Goal: Information Seeking & Learning: Compare options

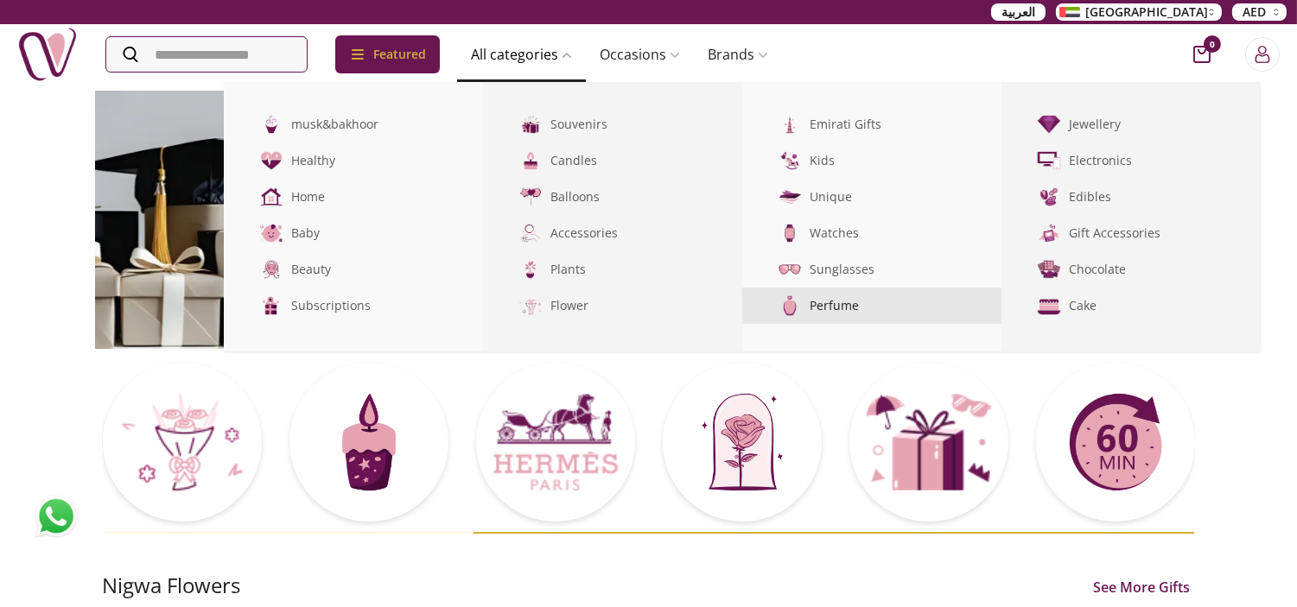
click at [884, 309] on link "Perfume" at bounding box center [871, 306] width 259 height 36
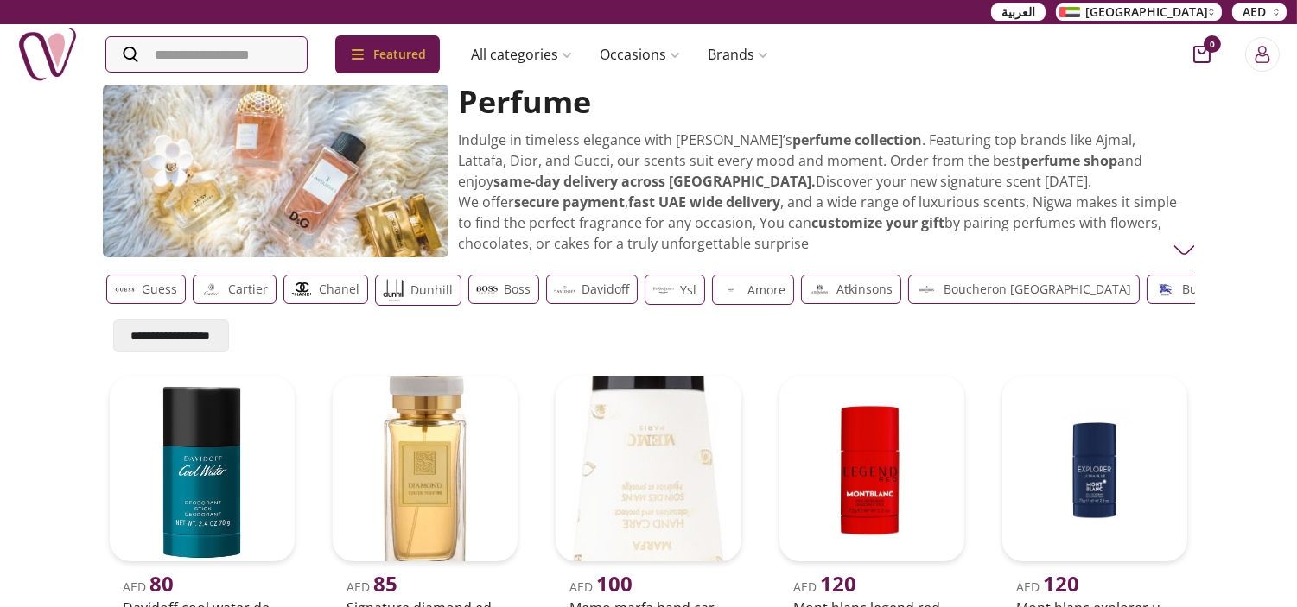
click at [242, 299] on div "Cartier" at bounding box center [235, 289] width 84 height 29
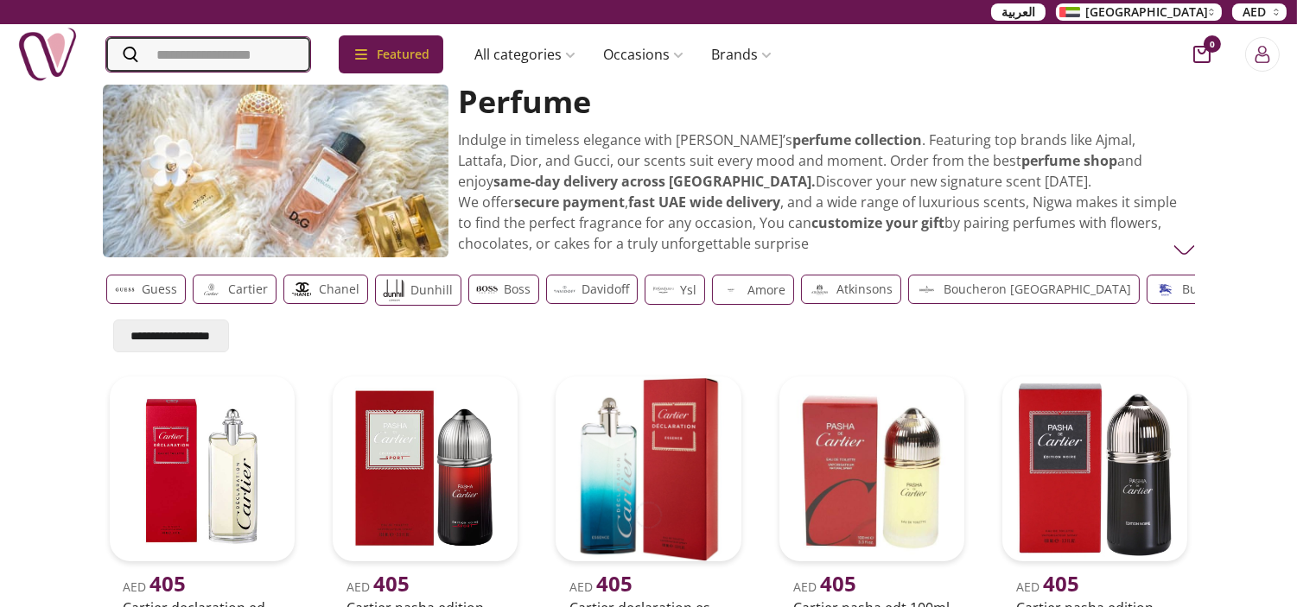
click at [210, 44] on input "Search" at bounding box center [208, 54] width 204 height 35
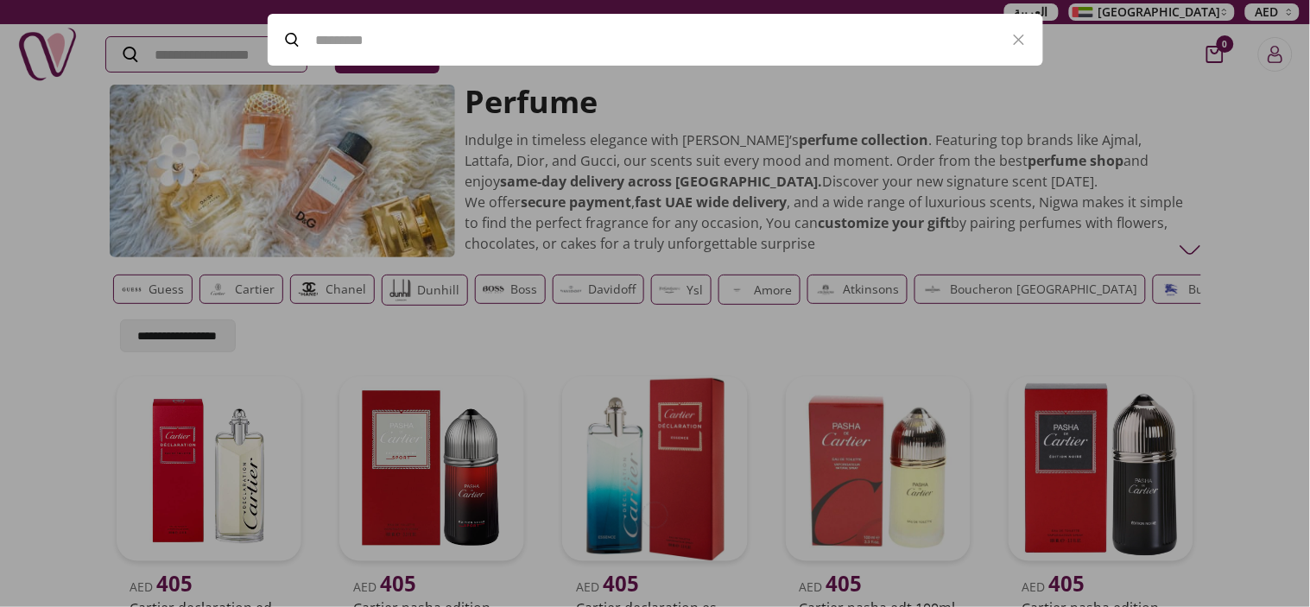
paste input "**********"
click at [349, 35] on input "**********" at bounding box center [655, 40] width 679 height 48
paste input "Search"
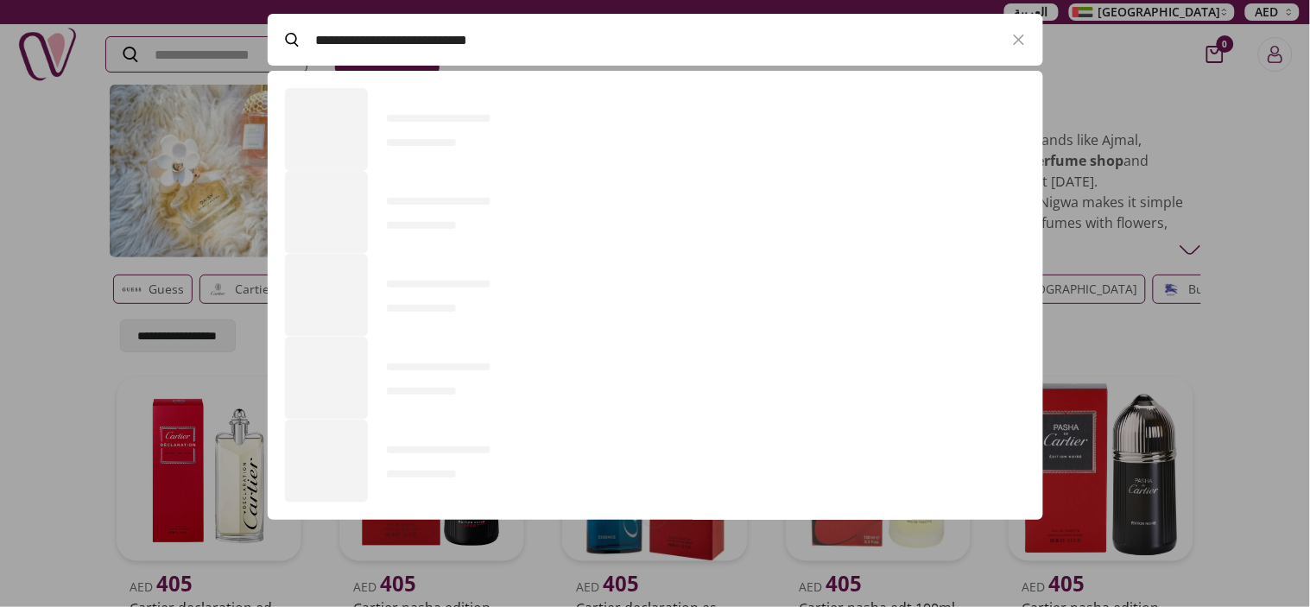
scroll to position [117, 775]
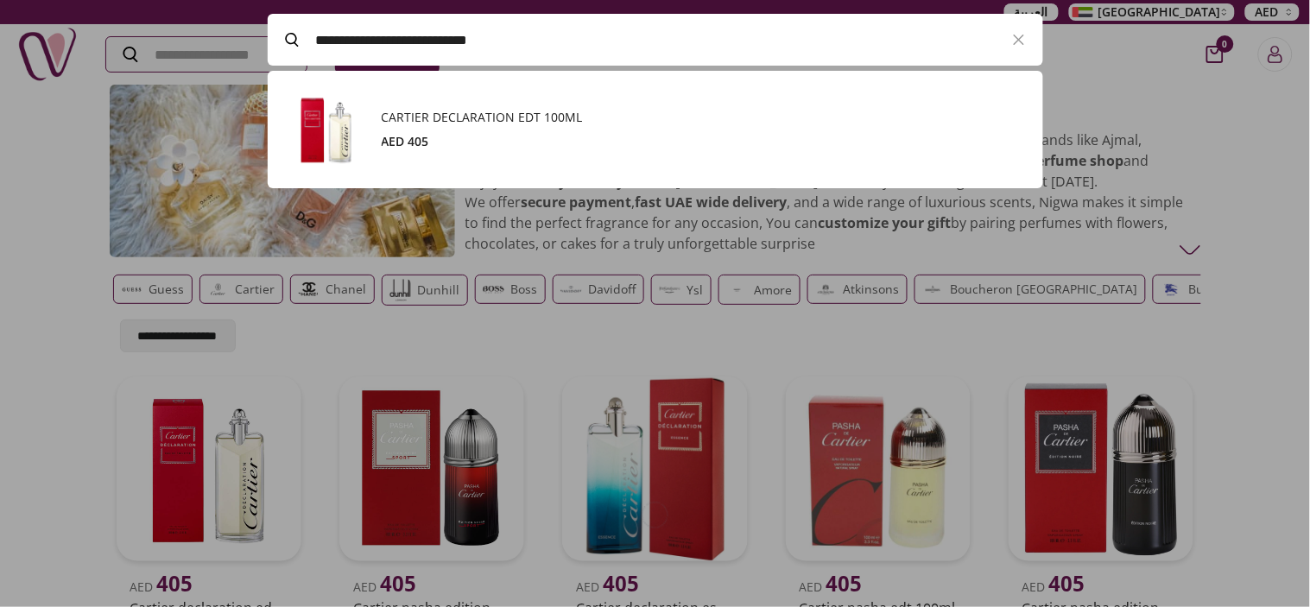
type input "**********"
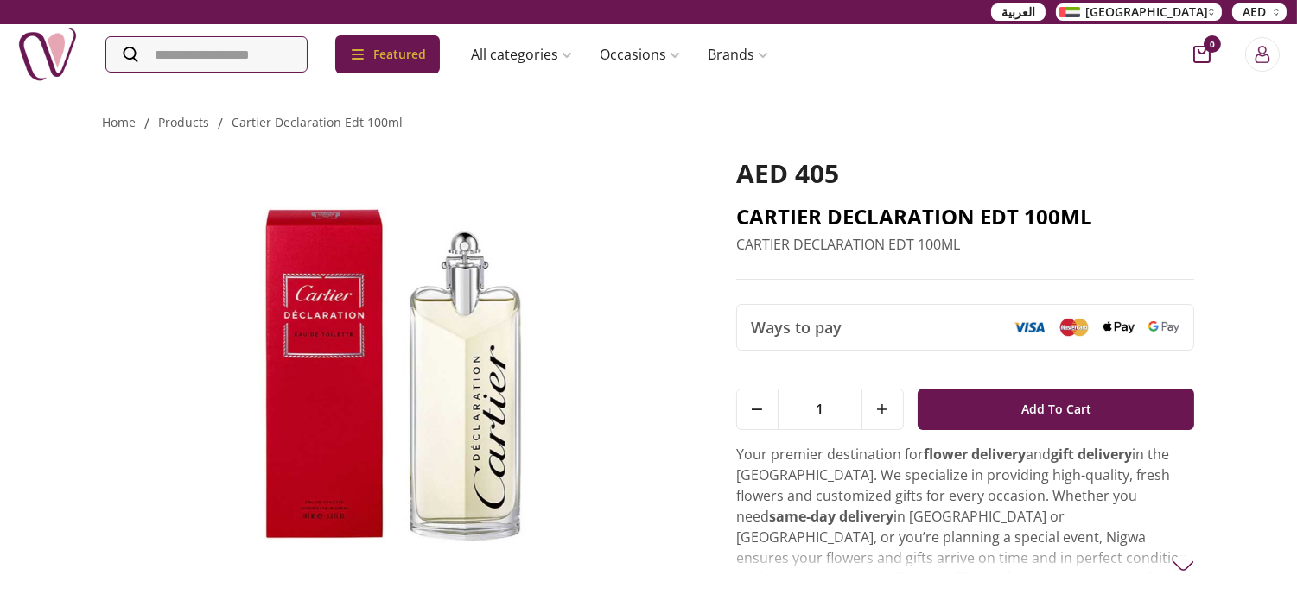
click at [816, 218] on h2 "CARTIER DECLARATION EDT 100ML" at bounding box center [965, 217] width 459 height 28
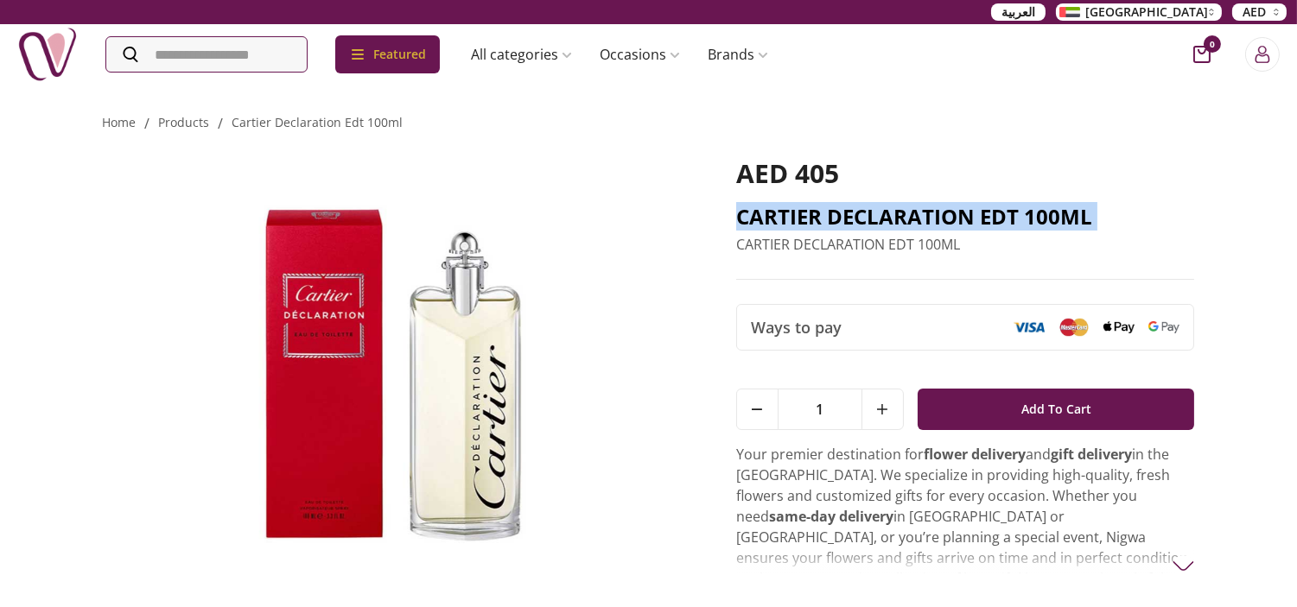
click at [819, 216] on h2 "CARTIER DECLARATION EDT 100ML" at bounding box center [965, 217] width 459 height 28
copy h2 "CARTIER DECLARATION EDT 100ML"
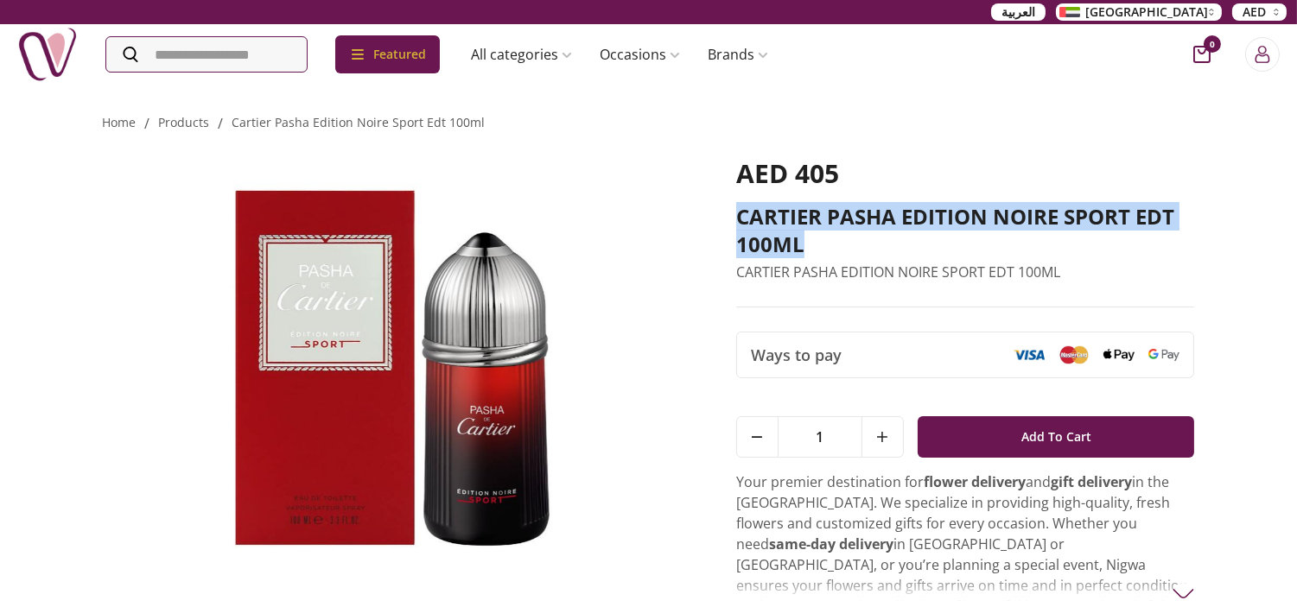
drag, startPoint x: 816, startPoint y: 249, endPoint x: 719, endPoint y: 223, distance: 101.0
click at [719, 223] on div "AED 405 CARTIER PASHA EDITION NOIRE SPORT EDT 100ML CARTIER PASHA EDITION NOIRE…" at bounding box center [649, 377] width 1092 height 487
copy h2 "CARTIER PASHA EDITION NOIRE SPORT EDT 100ML"
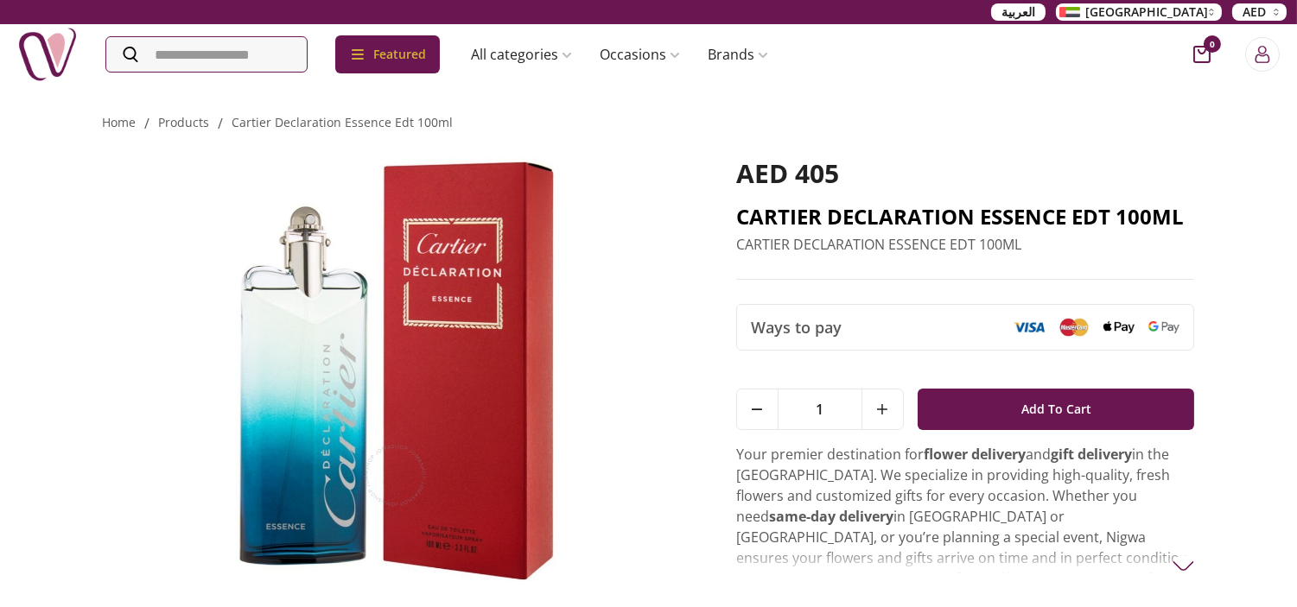
click at [809, 213] on h2 "CARTIER DECLARATION ESSENCE EDT 100ML" at bounding box center [965, 217] width 459 height 28
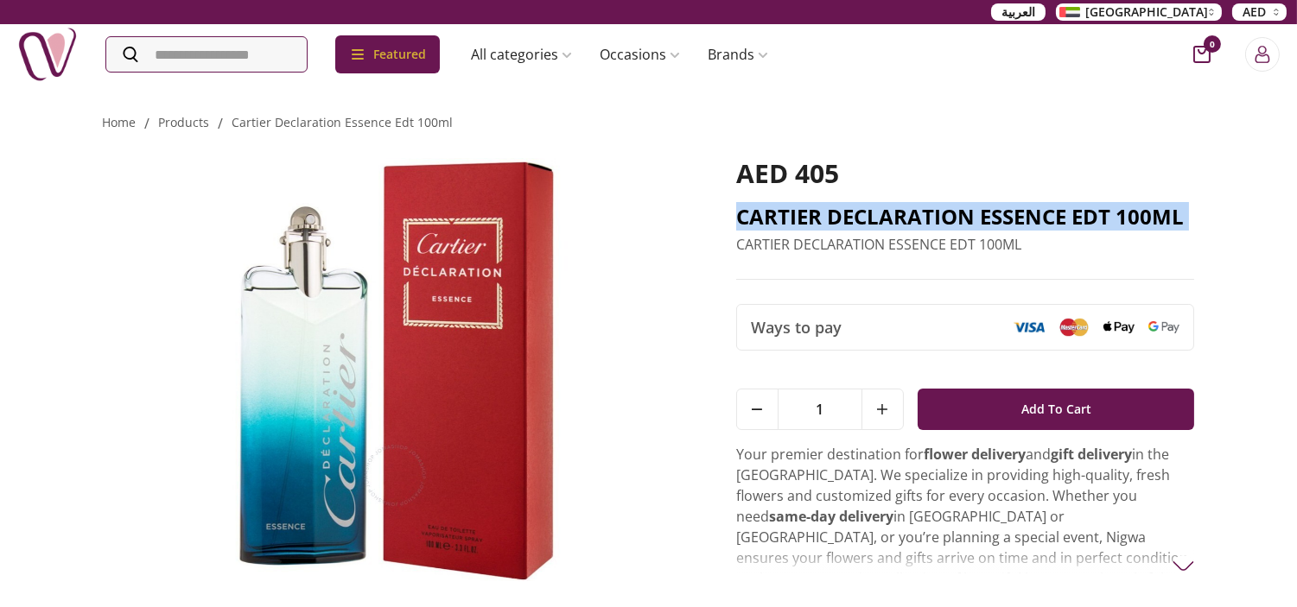
click at [809, 213] on h2 "CARTIER DECLARATION ESSENCE EDT 100ML" at bounding box center [965, 217] width 459 height 28
copy h2 "CARTIER DECLARATION ESSENCE EDT 100ML"
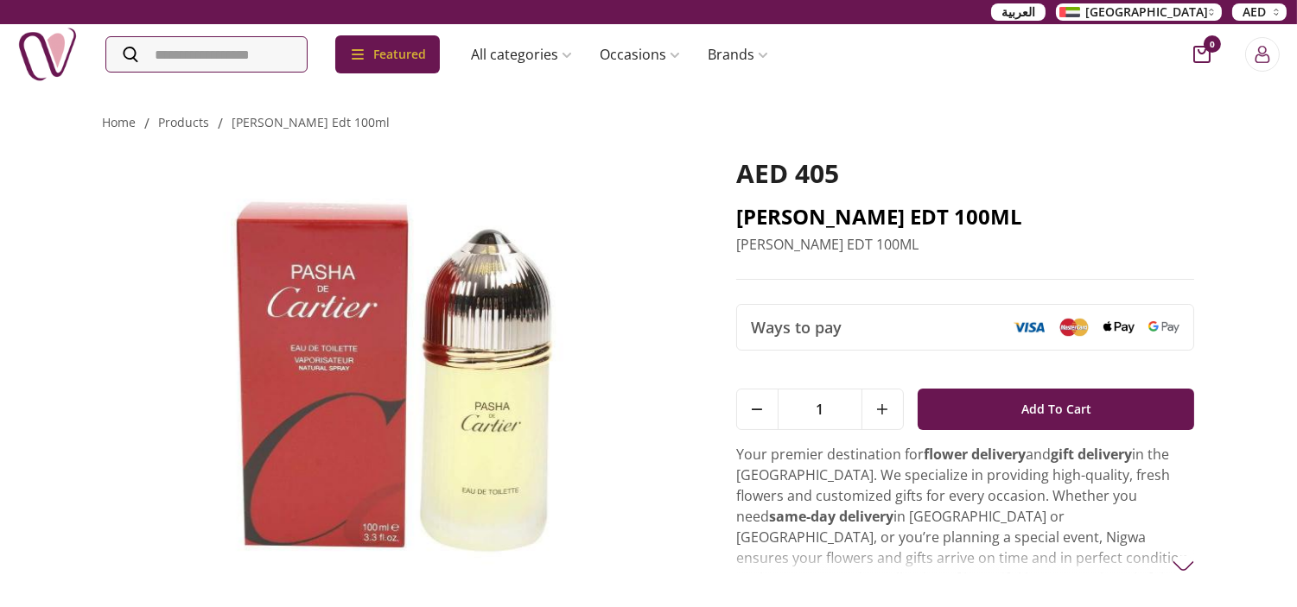
click at [784, 214] on h2 "CARTIER PASHA EDT 100ML" at bounding box center [965, 217] width 459 height 28
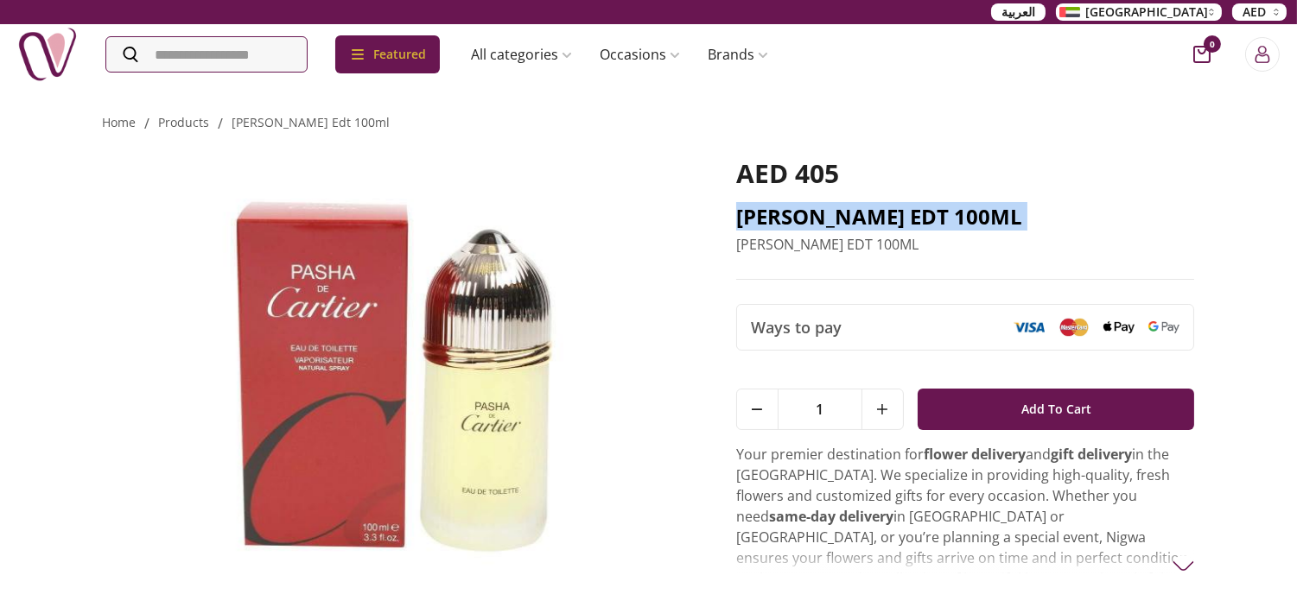
click at [784, 214] on h2 "CARTIER PASHA EDT 100ML" at bounding box center [965, 217] width 459 height 28
copy h2 "CARTIER PASHA EDT 100ML"
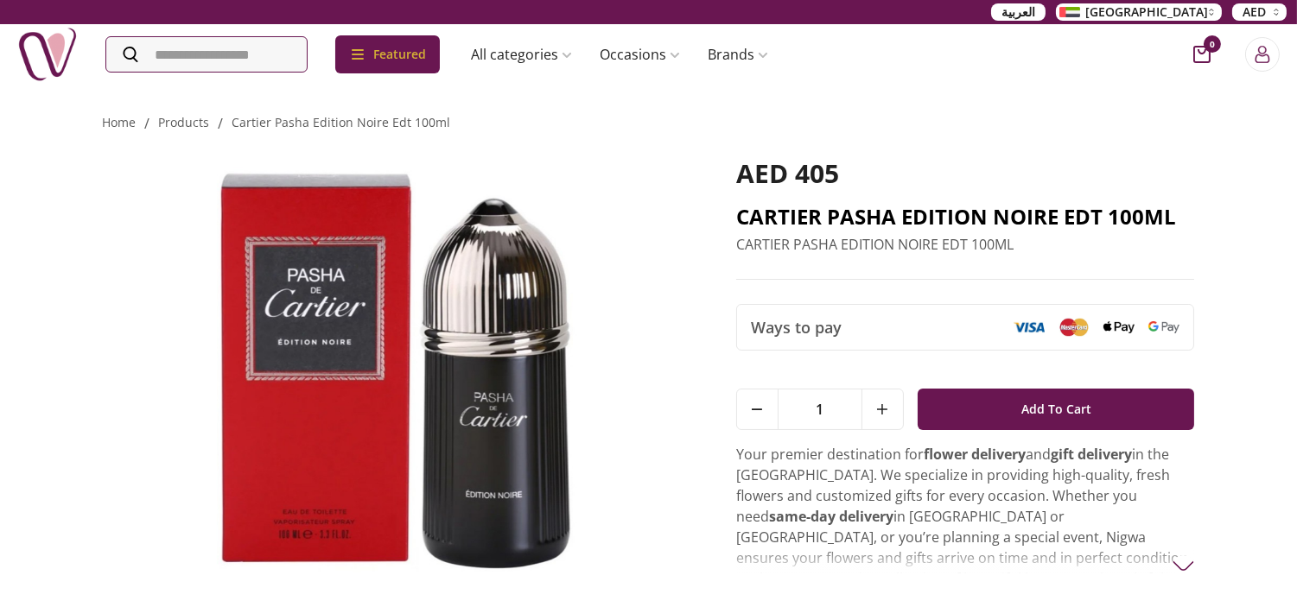
click at [989, 222] on h2 "CARTIER PASHA EDITION NOIRE EDT 100ML" at bounding box center [965, 217] width 459 height 28
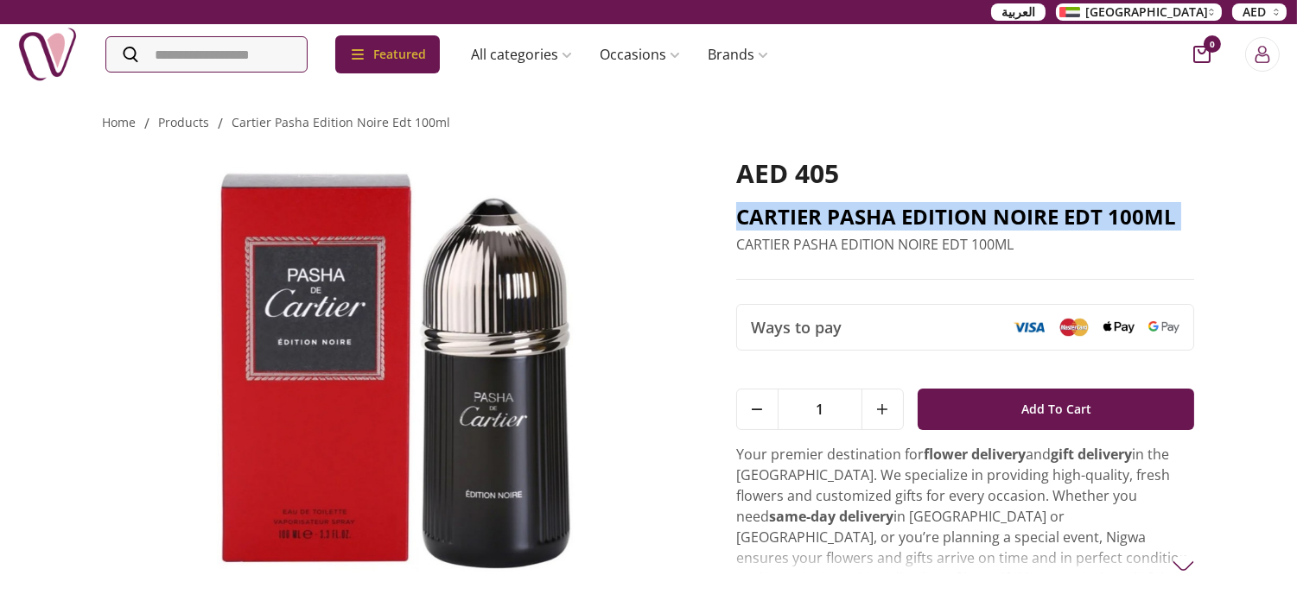
click at [989, 222] on h2 "CARTIER PASHA EDITION NOIRE EDT 100ML" at bounding box center [965, 217] width 459 height 28
copy h2 "CARTIER PASHA EDITION NOIRE EDT 100ML"
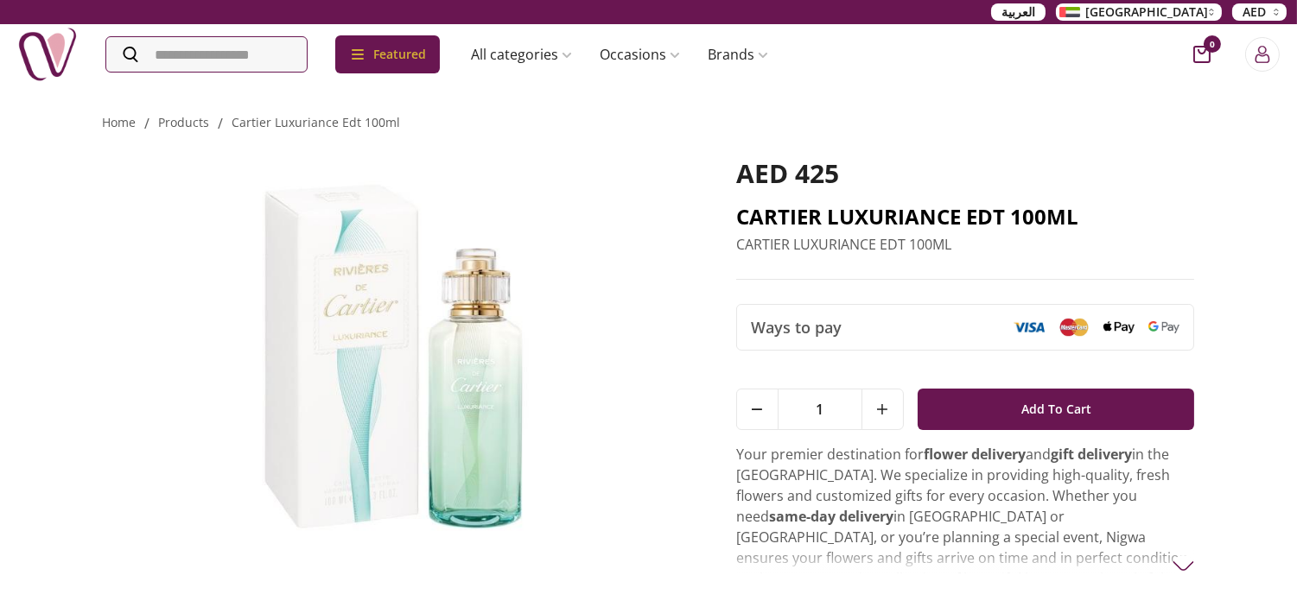
click at [955, 227] on h2 "CARTIER LUXURIANCE EDT 100ML" at bounding box center [965, 217] width 459 height 28
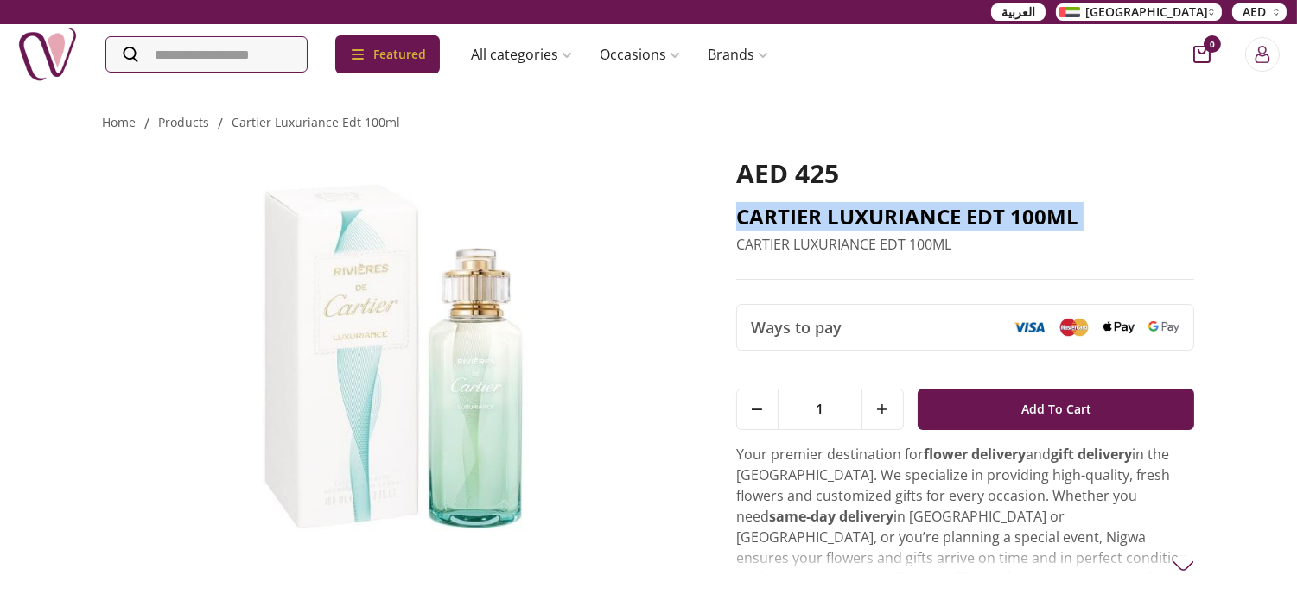
click at [955, 227] on h2 "CARTIER LUXURIANCE EDT 100ML" at bounding box center [965, 217] width 459 height 28
copy h2 "CARTIER LUXURIANCE EDT 100ML"
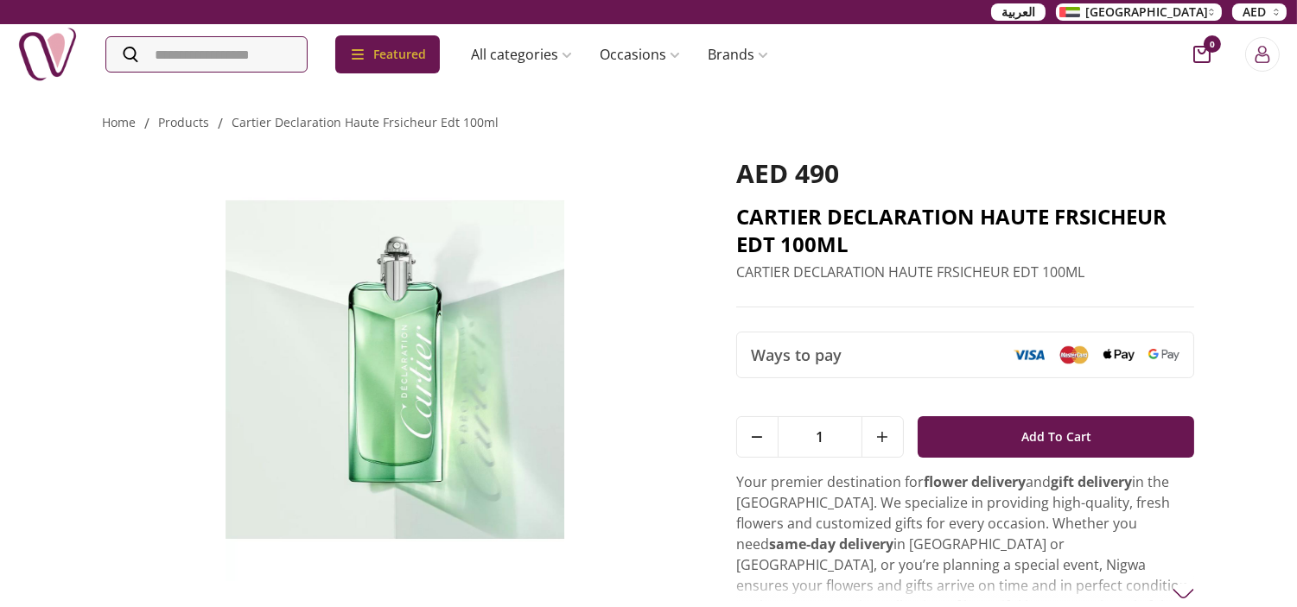
click at [1126, 221] on h2 "CARTIER DECLARATION HAUTE FRSICHEUR EDT 100ML" at bounding box center [965, 230] width 459 height 55
click at [1126, 220] on h2 "CARTIER DECLARATION HAUTE FRSICHEUR EDT 100ML" at bounding box center [965, 230] width 459 height 55
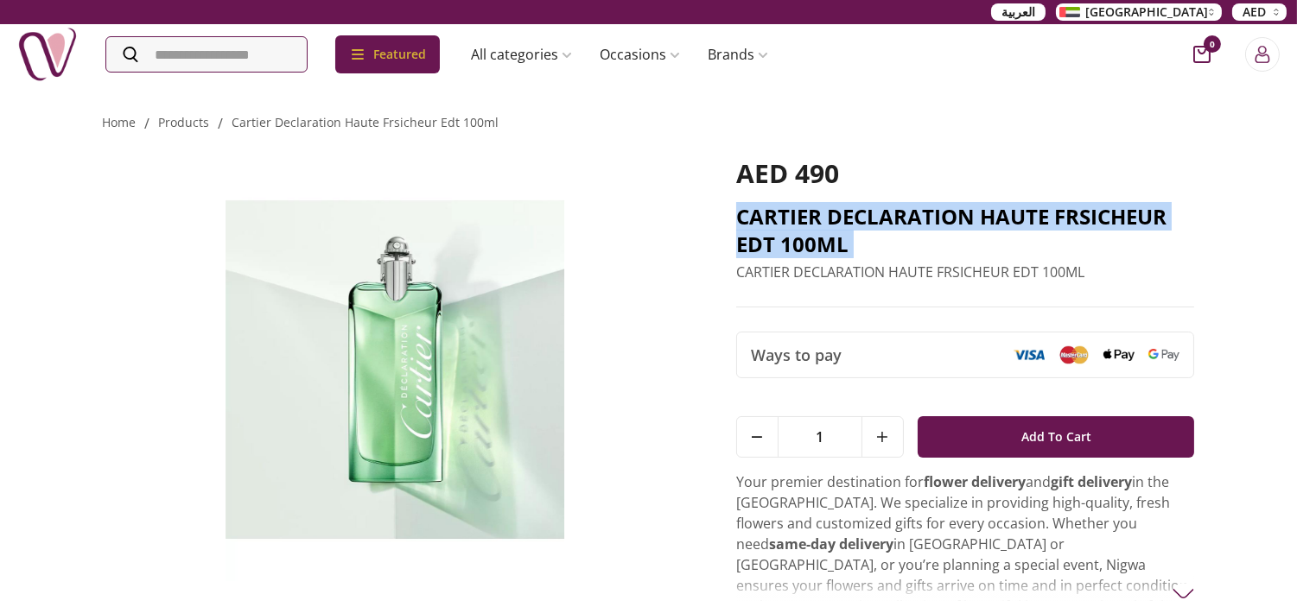
click at [1127, 220] on h2 "CARTIER DECLARATION HAUTE FRSICHEUR EDT 100ML" at bounding box center [965, 230] width 459 height 55
copy h2 "CARTIER DECLARATION HAUTE FRSICHEUR EDT 100ML"
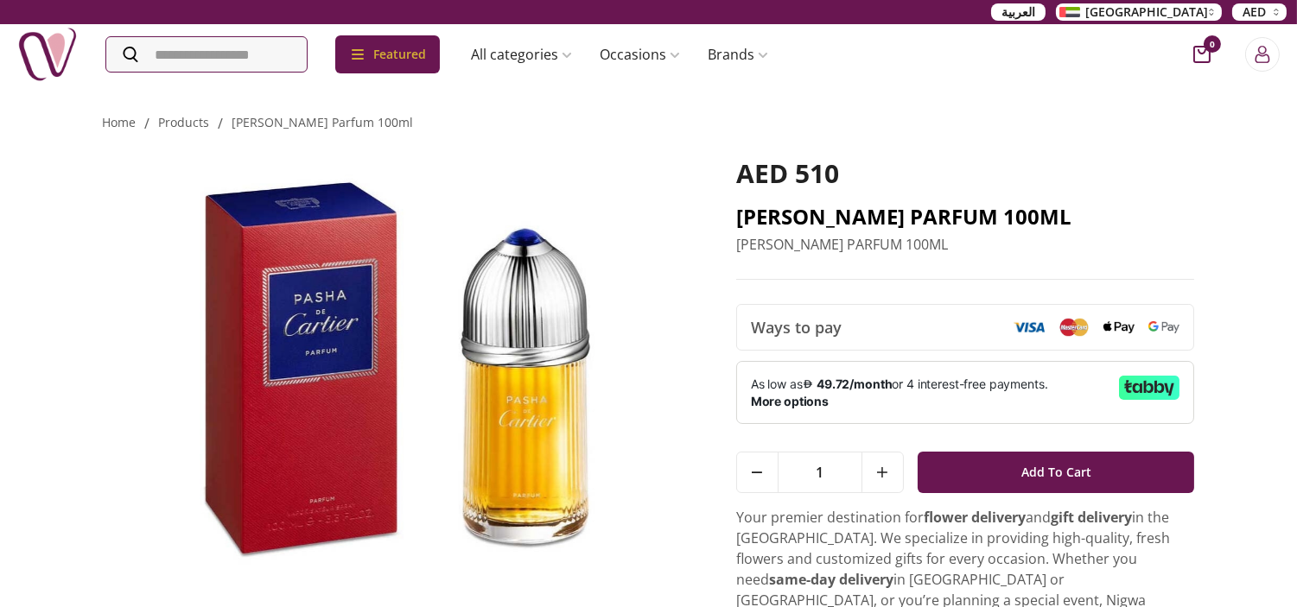
click at [816, 218] on h2 "CARTIER PASHA PARFUM 100ML" at bounding box center [965, 217] width 459 height 28
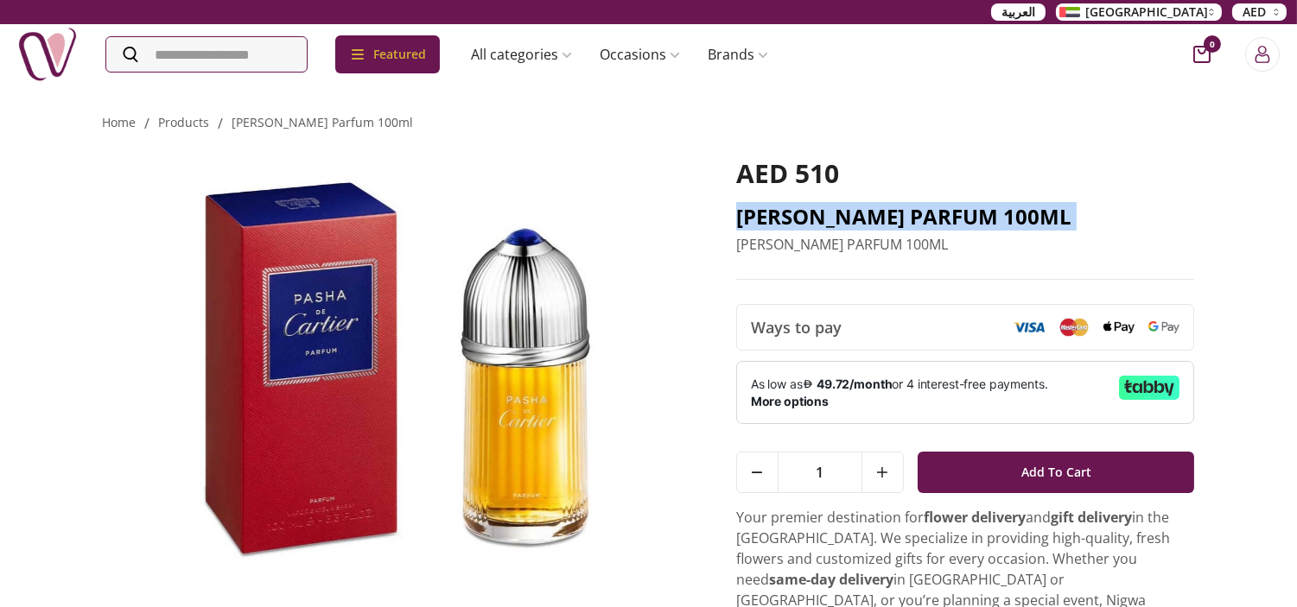
click at [816, 218] on h2 "CARTIER PASHA PARFUM 100ML" at bounding box center [965, 217] width 459 height 28
copy h2 "CARTIER PASHA PARFUM 100ML"
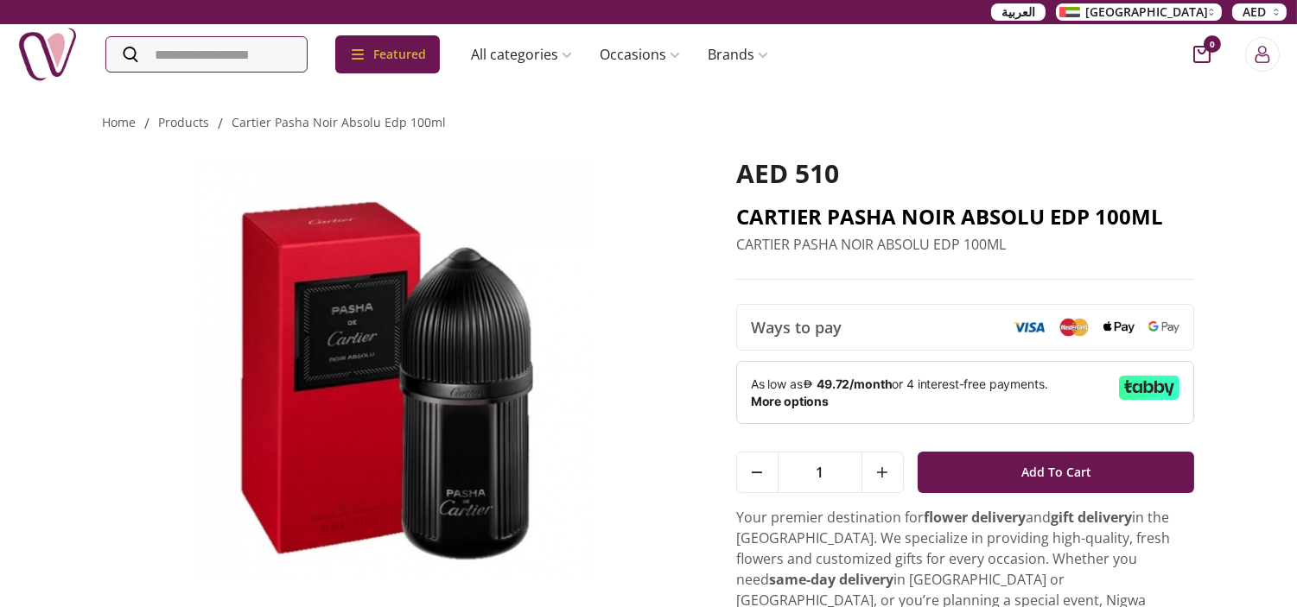
click at [890, 209] on h2 "CARTIER PASHA NOIR ABSOLU EDP 100ML" at bounding box center [965, 217] width 459 height 28
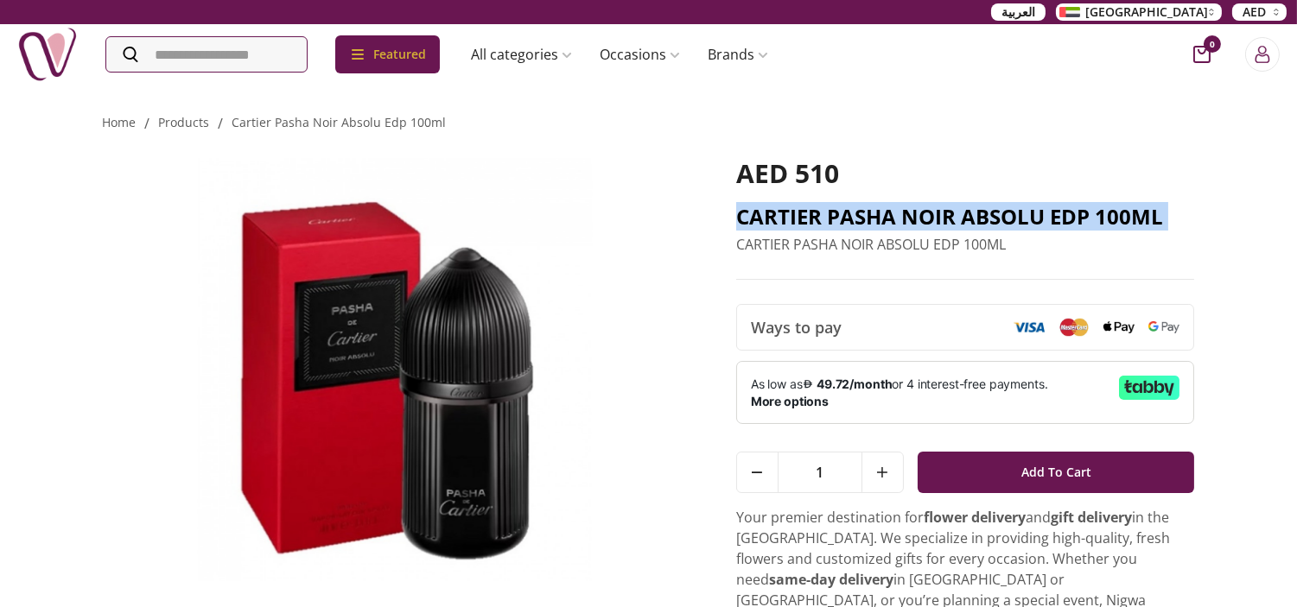
click at [890, 209] on h2 "CARTIER PASHA NOIR ABSOLU EDP 100ML" at bounding box center [965, 217] width 459 height 28
copy h2 "CARTIER PASHA NOIR ABSOLU EDP 100ML"
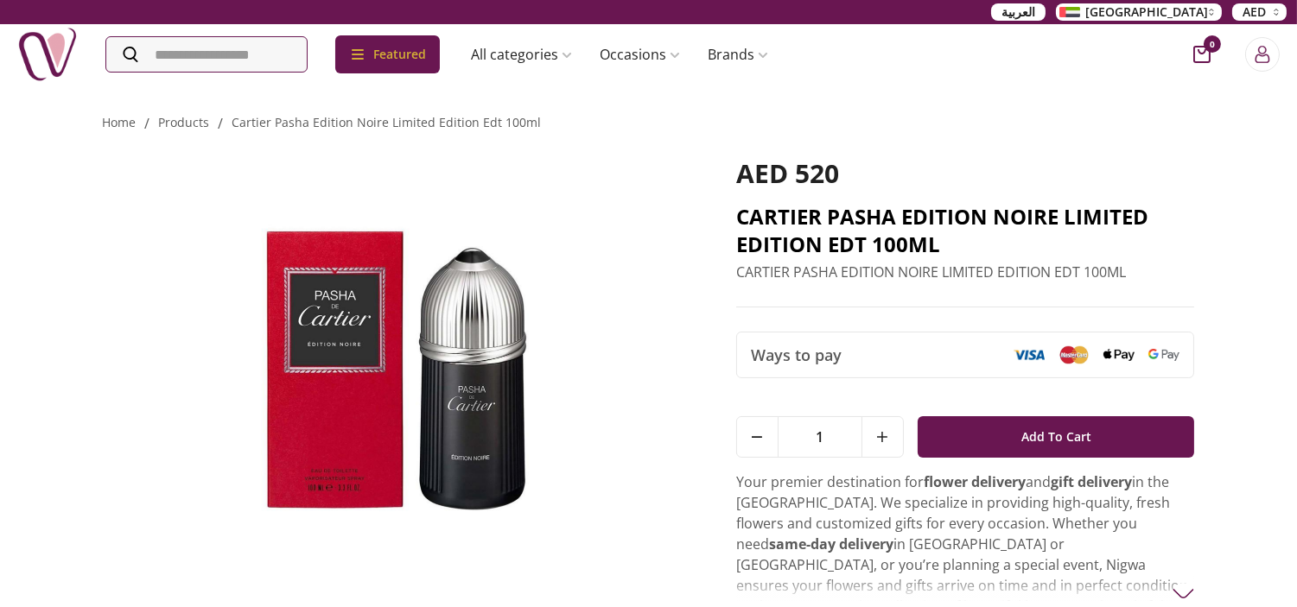
click at [858, 238] on h2 "CARTIER PASHA EDITION NOIRE LIMITED EDITION EDT 100ML" at bounding box center [965, 230] width 459 height 55
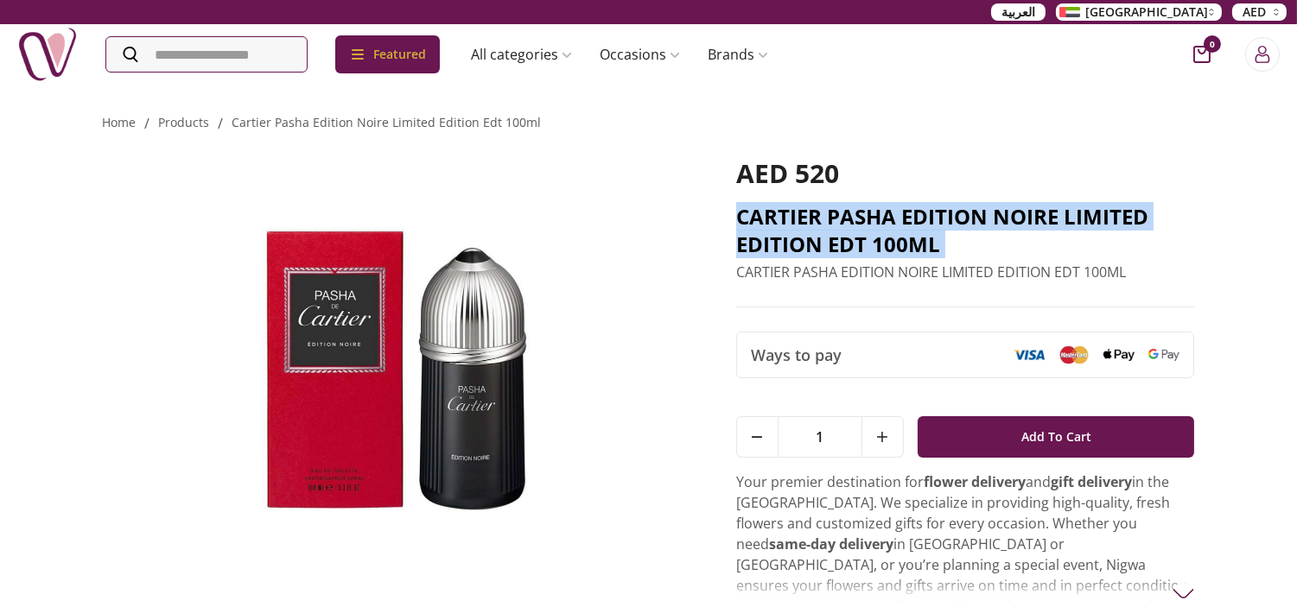
click at [858, 238] on h2 "CARTIER PASHA EDITION NOIRE LIMITED EDITION EDT 100ML" at bounding box center [965, 230] width 459 height 55
copy h2 "CARTIER PASHA EDITION NOIRE LIMITED EDITION EDT 100ML"
click at [175, 206] on img at bounding box center [395, 369] width 585 height 423
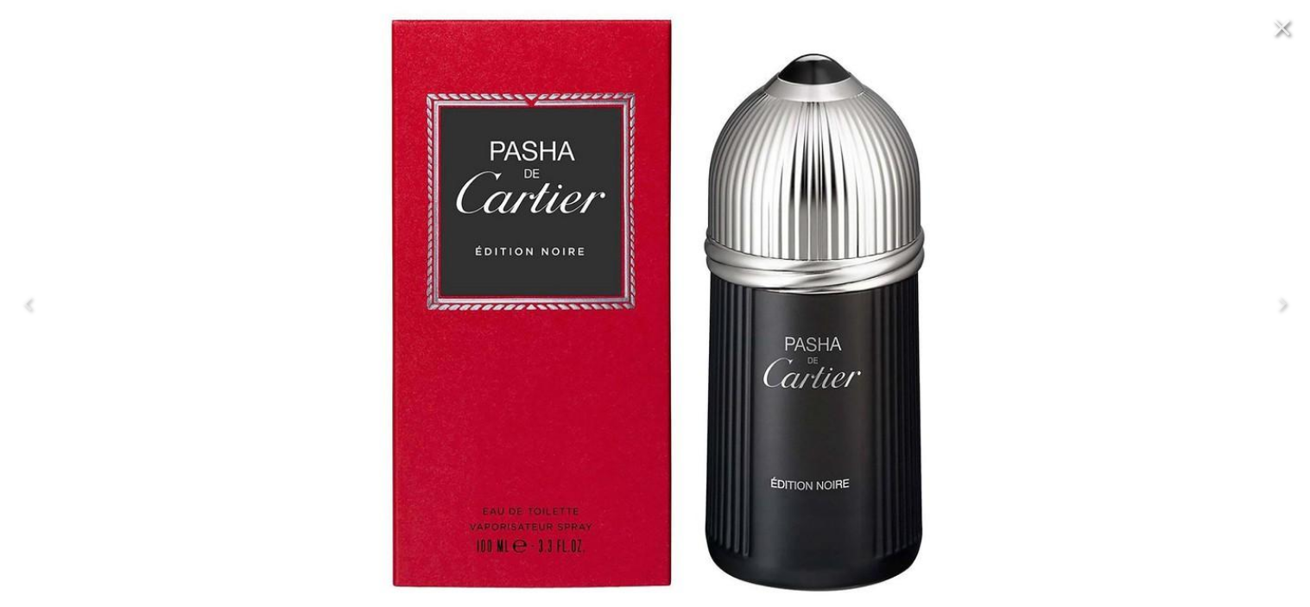
click at [1287, 17] on button "Close" at bounding box center [1282, 27] width 41 height 41
